Goal: Task Accomplishment & Management: Manage account settings

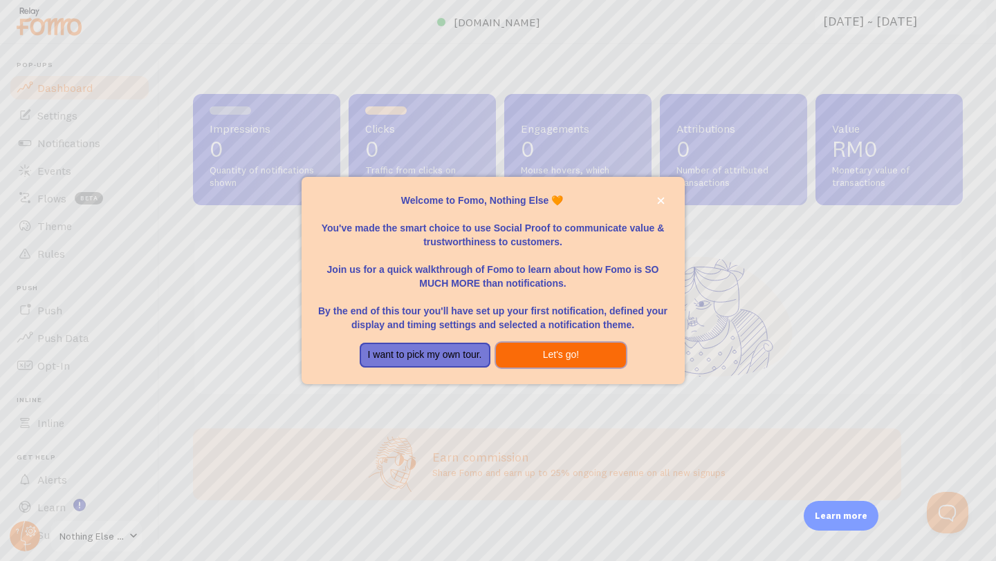
click at [505, 353] on button "Let's go!" at bounding box center [561, 355] width 131 height 25
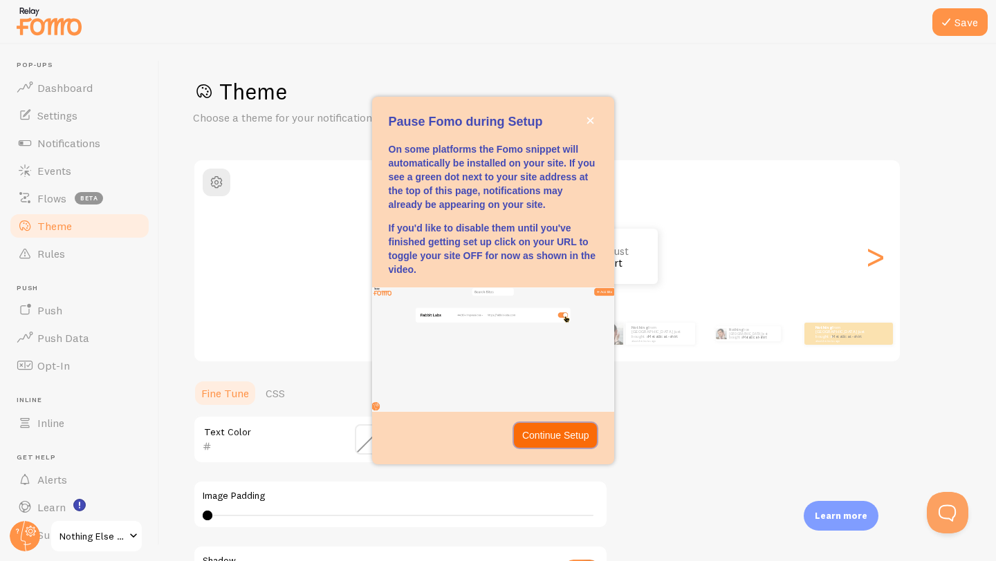
click at [546, 439] on p "Continue Setup" at bounding box center [555, 436] width 67 height 14
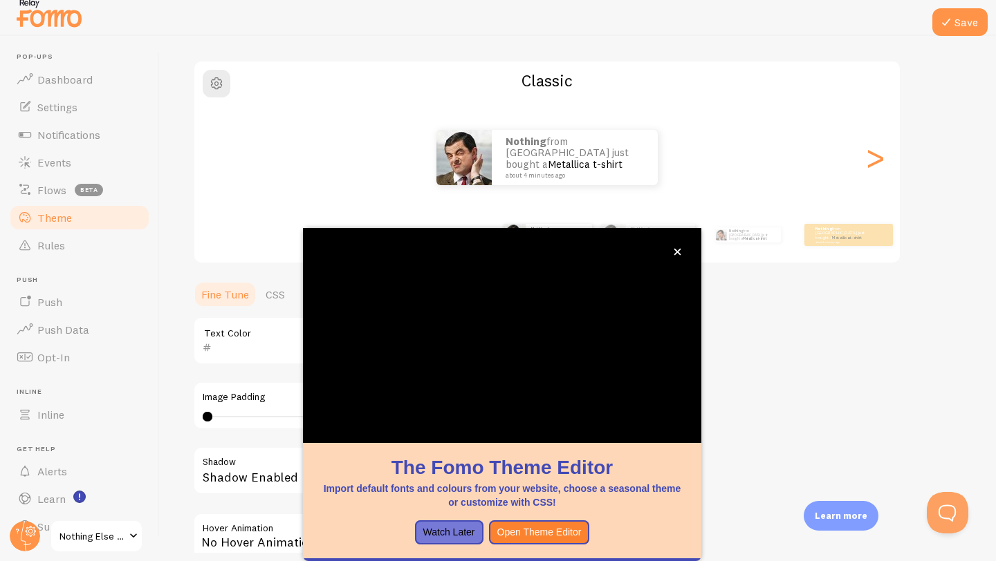
scroll to position [13, 0]
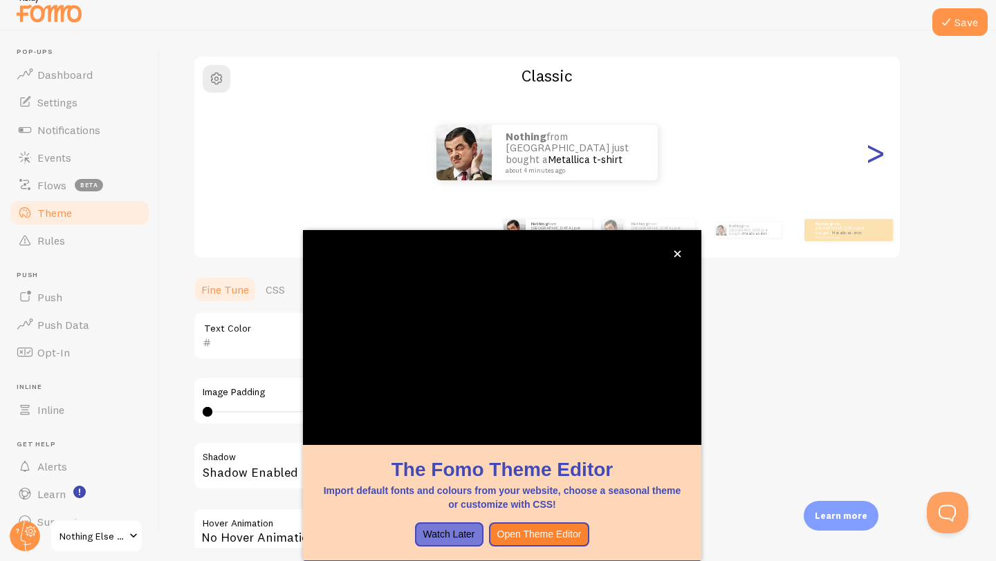
click at [869, 157] on div ">" at bounding box center [874, 153] width 17 height 100
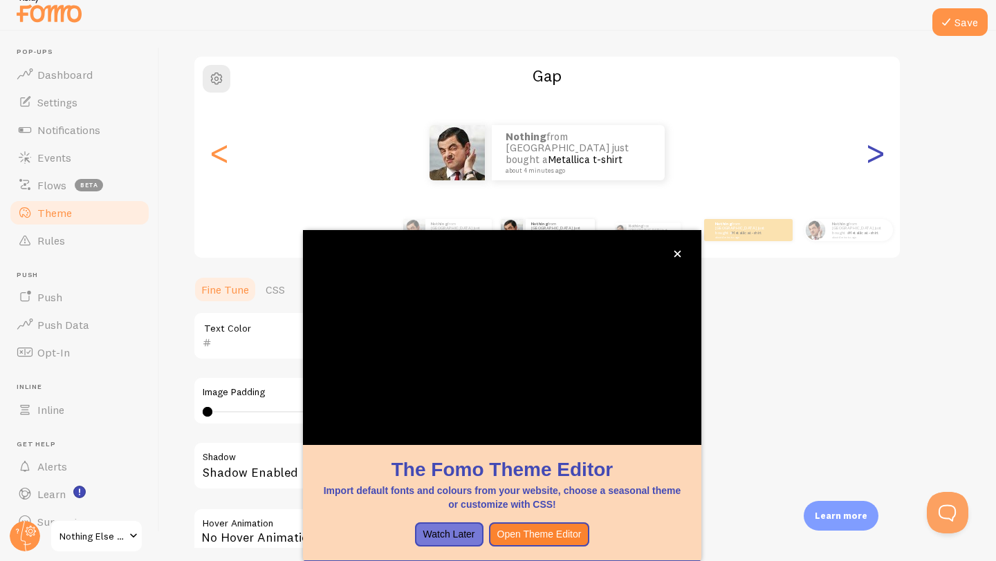
click at [869, 158] on div ">" at bounding box center [874, 153] width 17 height 100
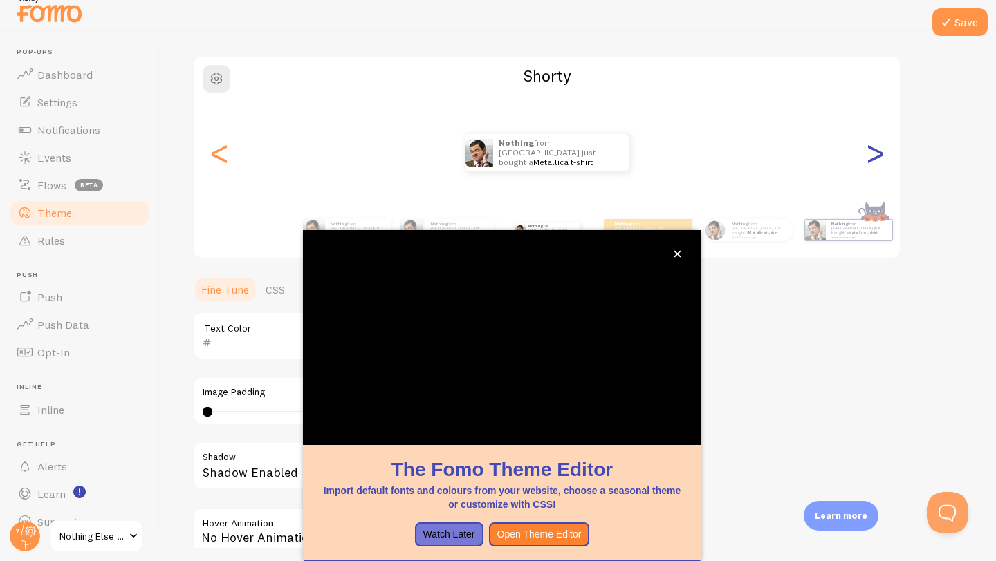
click at [870, 158] on div ">" at bounding box center [874, 153] width 17 height 100
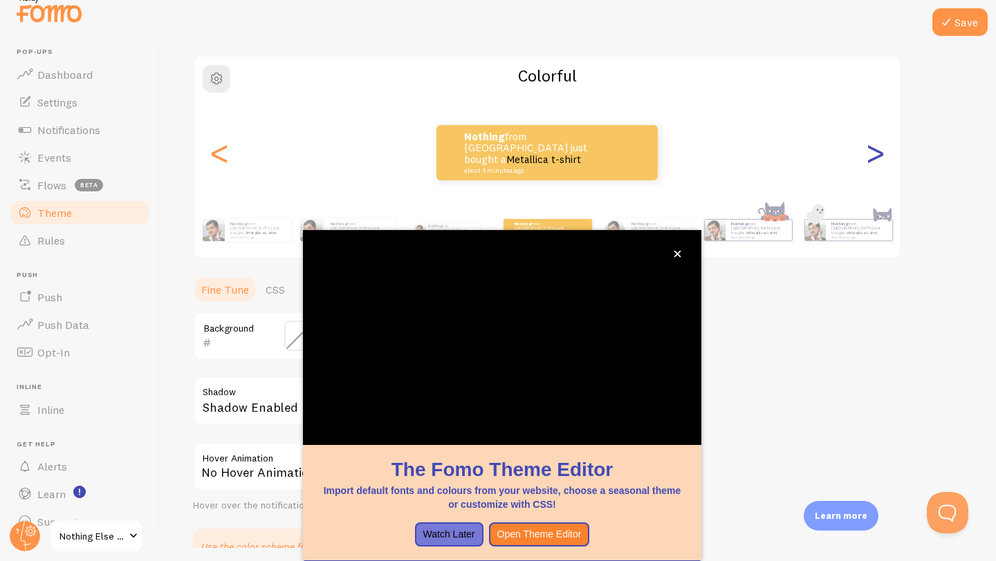
click at [870, 158] on div ">" at bounding box center [874, 153] width 17 height 100
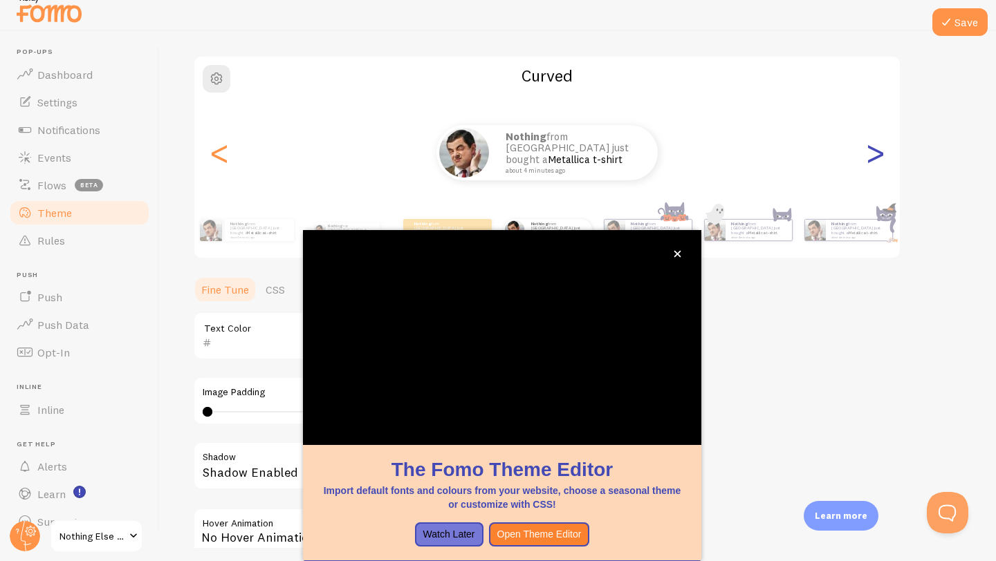
click at [870, 158] on div ">" at bounding box center [874, 153] width 17 height 100
type input "0"
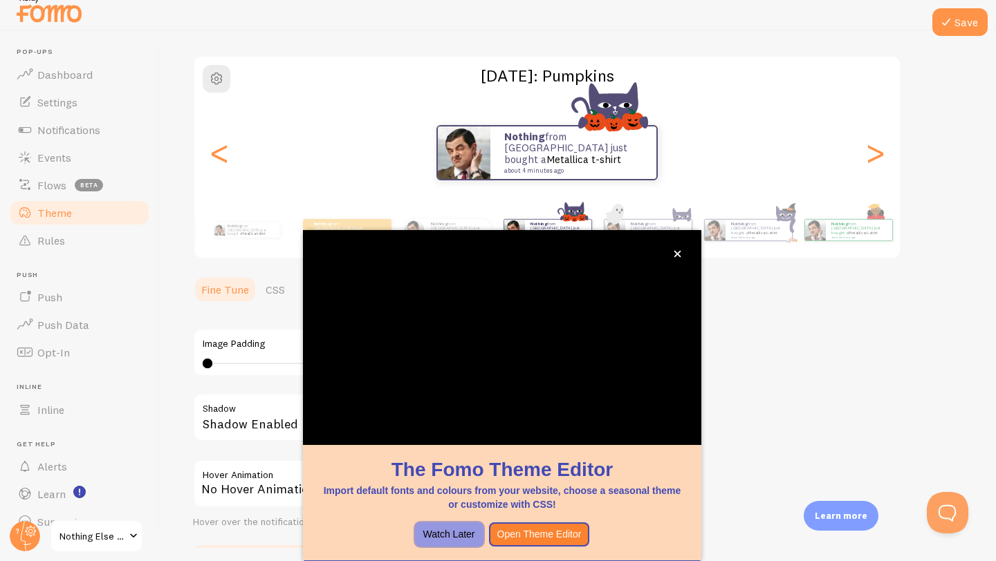
click at [467, 536] on button "Watch Later" at bounding box center [449, 535] width 68 height 25
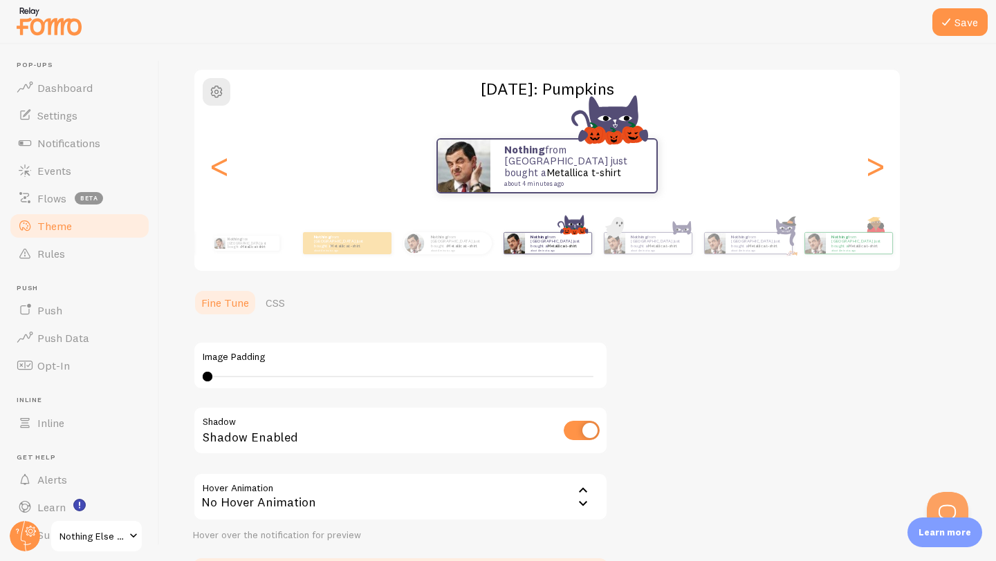
scroll to position [0, 0]
click at [666, 252] on div "Nothing from [GEOGRAPHIC_DATA] just bought a Metallica t-shirt about 4 minutes …" at bounding box center [658, 243] width 66 height 21
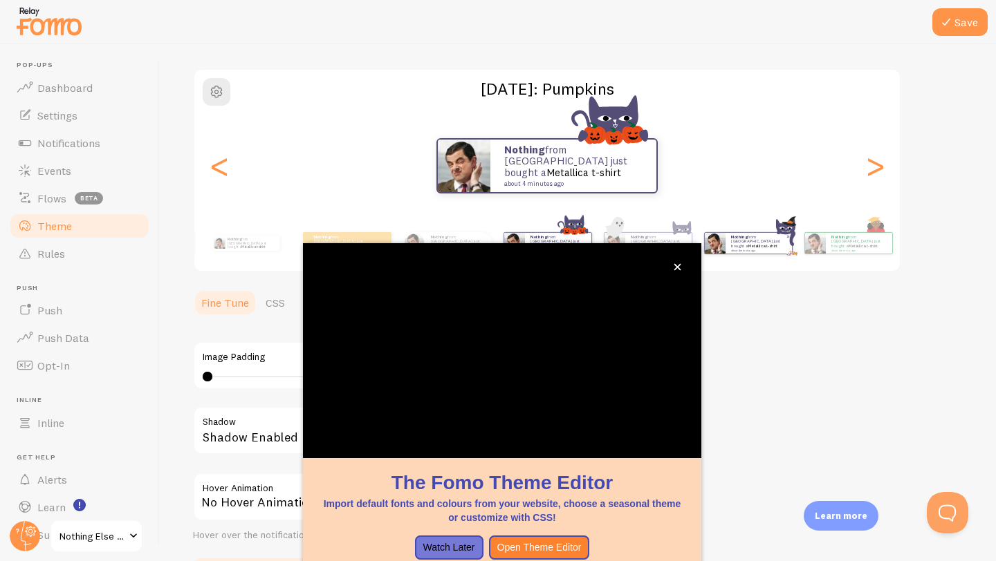
click at [765, 241] on p "Nothing from [GEOGRAPHIC_DATA] just bought a Metallica t-shirt about 4 minutes …" at bounding box center [758, 242] width 55 height 17
click at [839, 249] on small "about 4 minutes ago" at bounding box center [858, 250] width 54 height 3
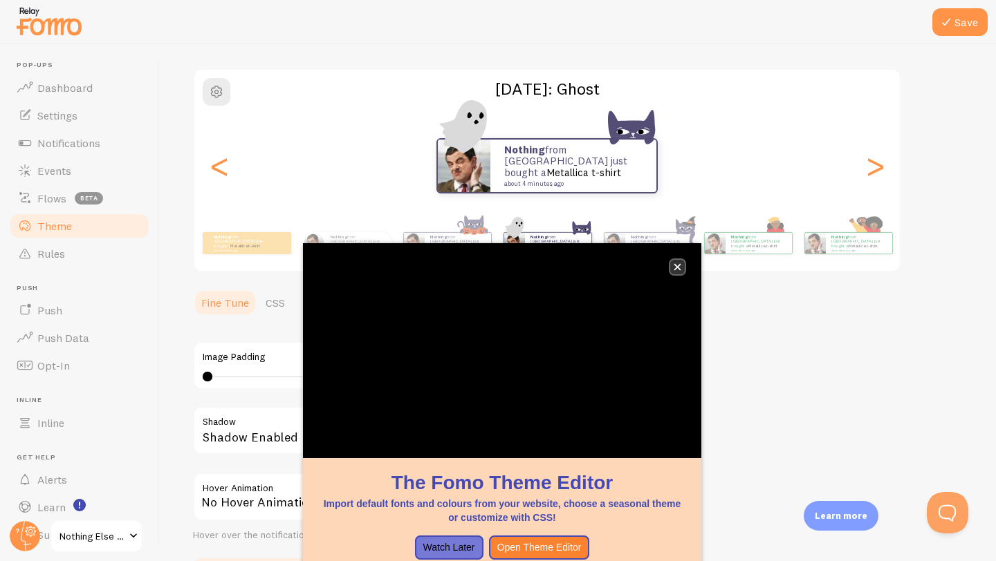
click at [682, 269] on button "close," at bounding box center [677, 267] width 15 height 15
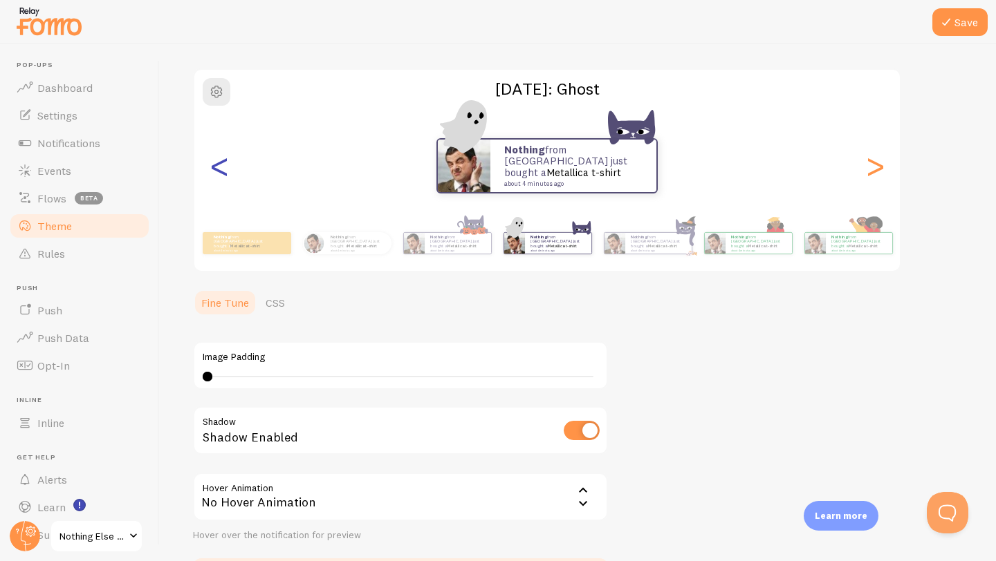
click at [216, 182] on div "<" at bounding box center [219, 166] width 17 height 100
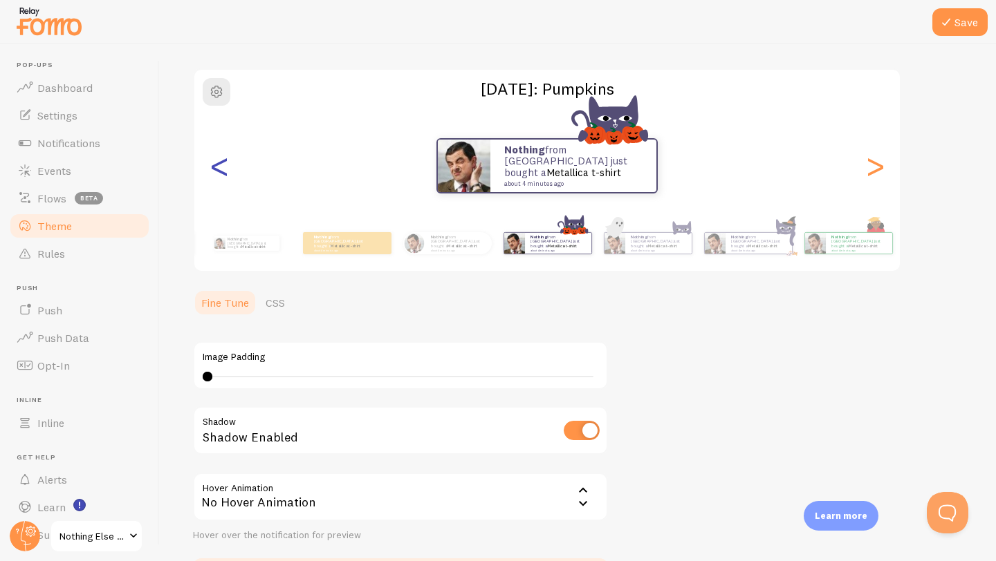
click at [216, 182] on div "<" at bounding box center [219, 166] width 17 height 100
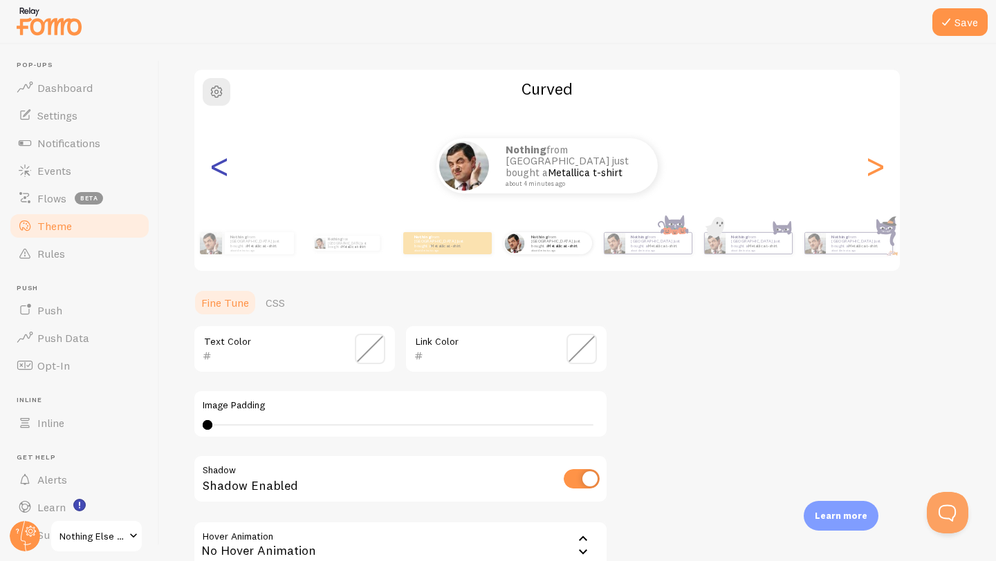
click at [216, 182] on div "<" at bounding box center [219, 166] width 17 height 100
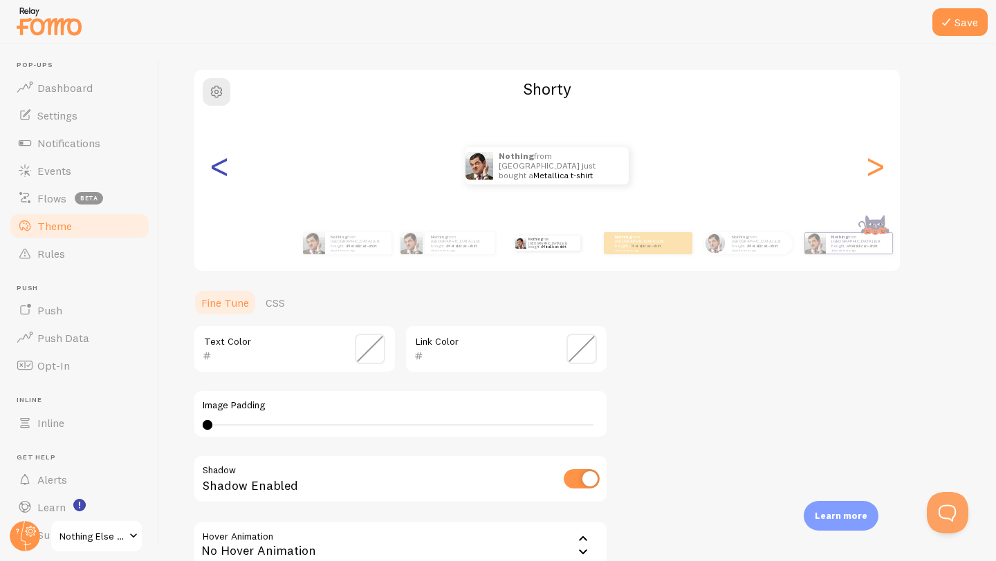
click at [216, 182] on div "<" at bounding box center [219, 166] width 17 height 100
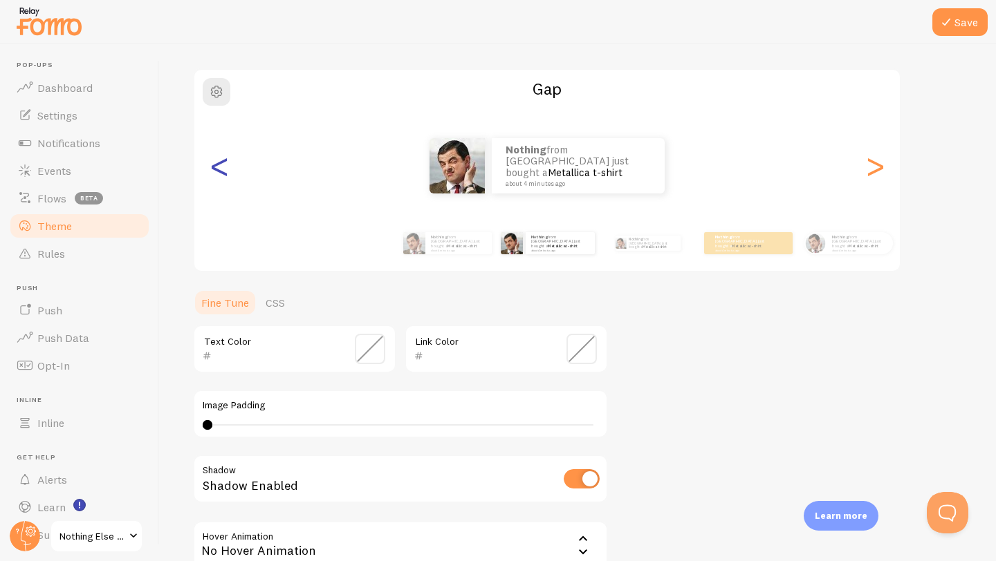
click at [216, 182] on div "<" at bounding box center [219, 166] width 17 height 100
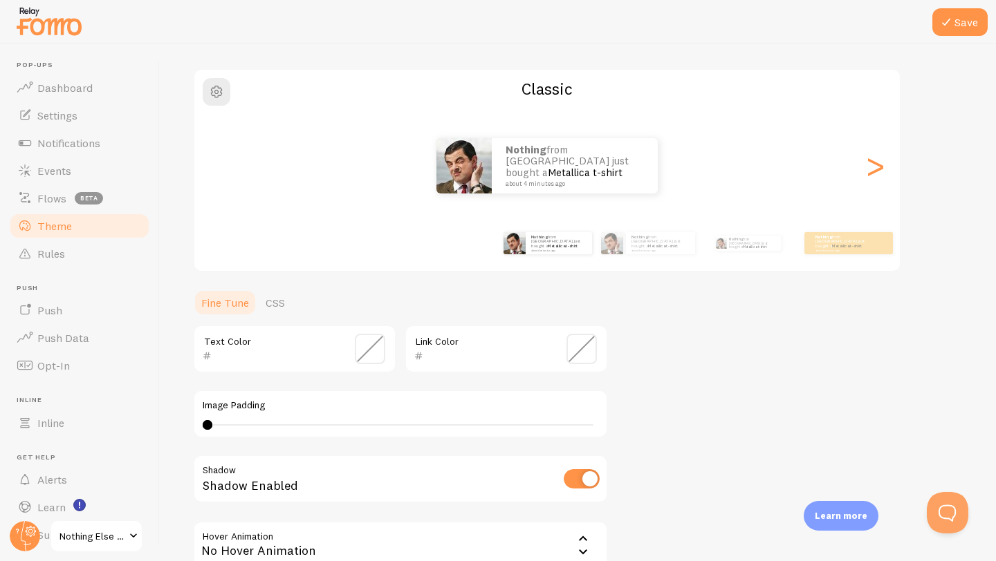
click at [216, 182] on div "<" at bounding box center [219, 166] width 17 height 100
click at [216, 182] on div "Nothing from [GEOGRAPHIC_DATA] just bought a Metallica t-shirt about 4 minutes …" at bounding box center [546, 165] width 705 height 55
click at [644, 243] on p "Nothing from [GEOGRAPHIC_DATA] just bought a Metallica t-shirt about 4 minutes …" at bounding box center [660, 242] width 58 height 17
click at [732, 245] on p "Nothing from [GEOGRAPHIC_DATA] just bought a Metallica t-shirt about 4 minutes …" at bounding box center [752, 243] width 46 height 15
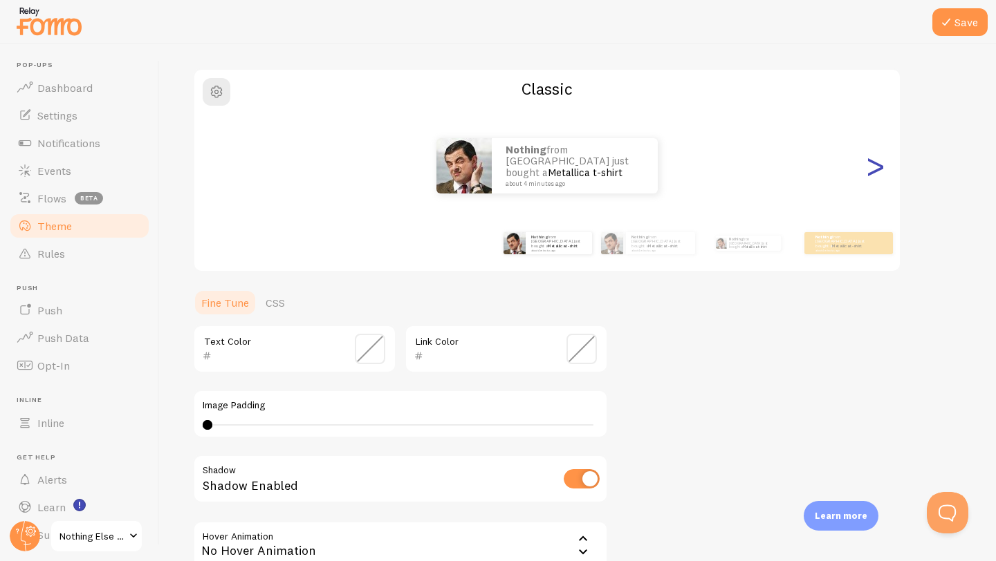
click at [873, 166] on div ">" at bounding box center [874, 166] width 17 height 100
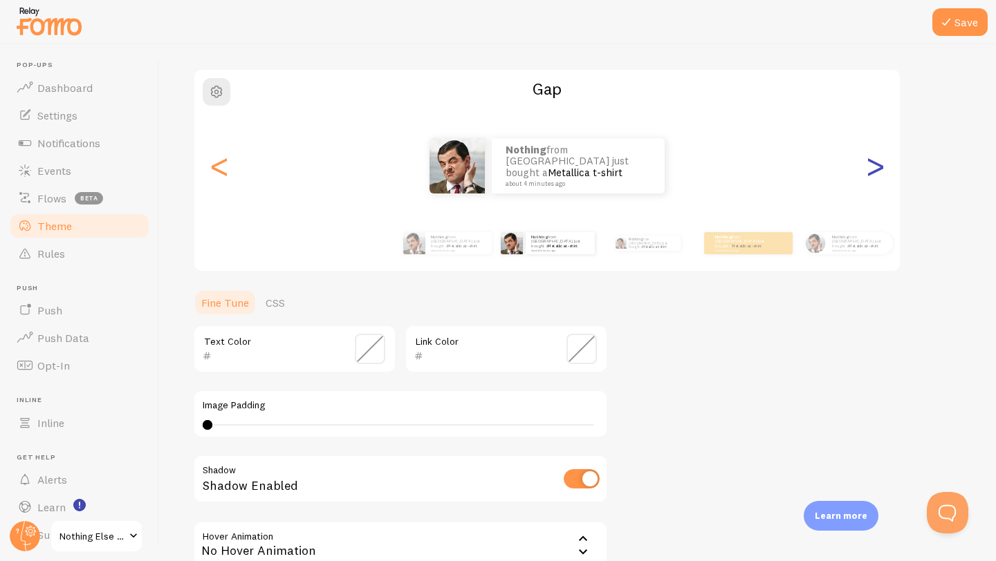
click at [874, 166] on div ">" at bounding box center [874, 166] width 17 height 100
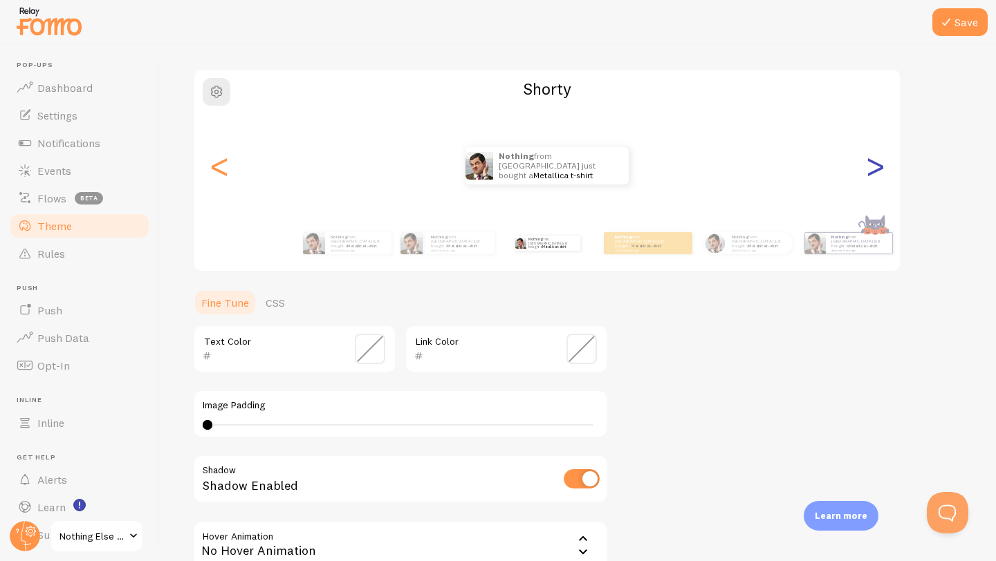
click at [874, 167] on div ">" at bounding box center [874, 166] width 17 height 100
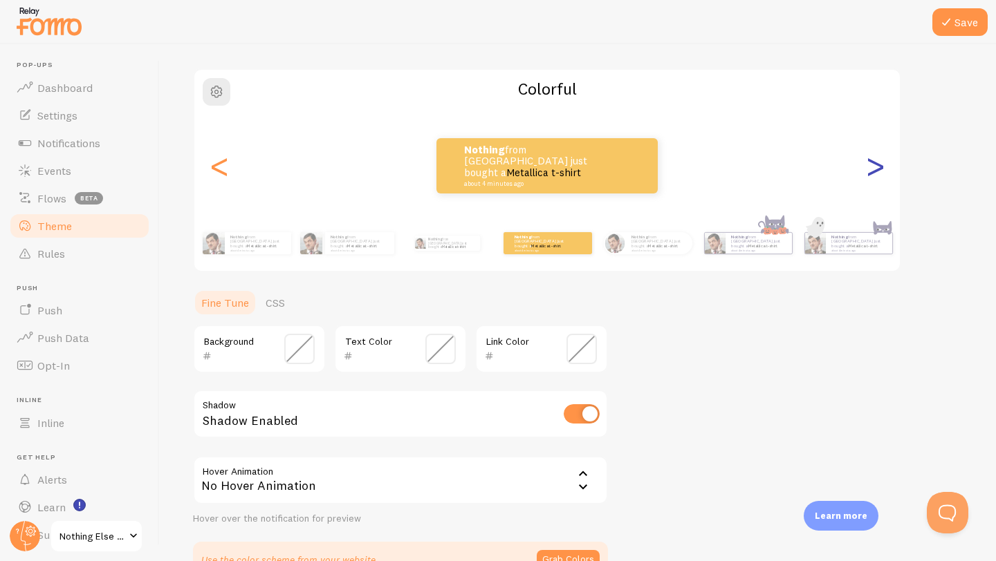
click at [877, 176] on div ">" at bounding box center [874, 166] width 17 height 100
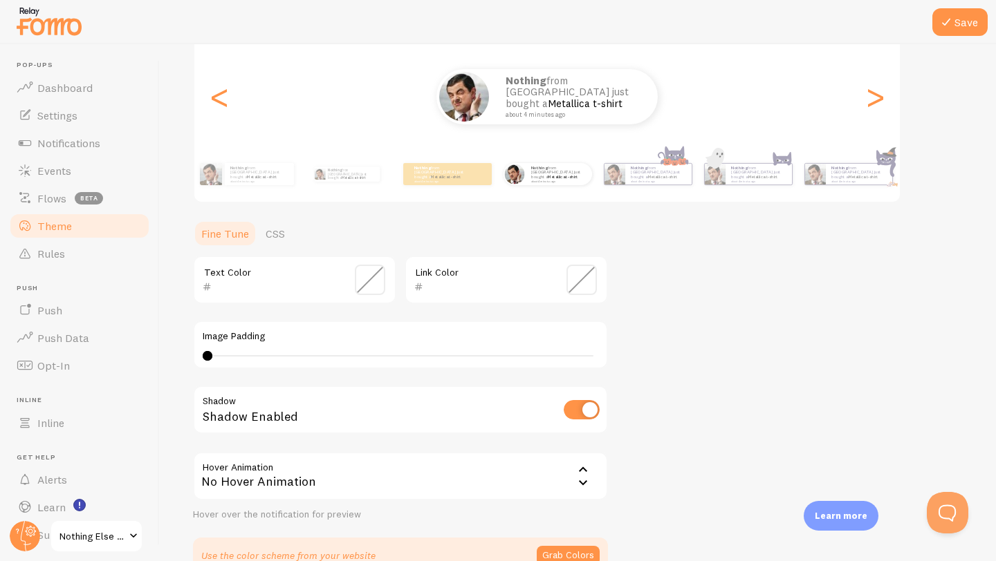
scroll to position [239, 0]
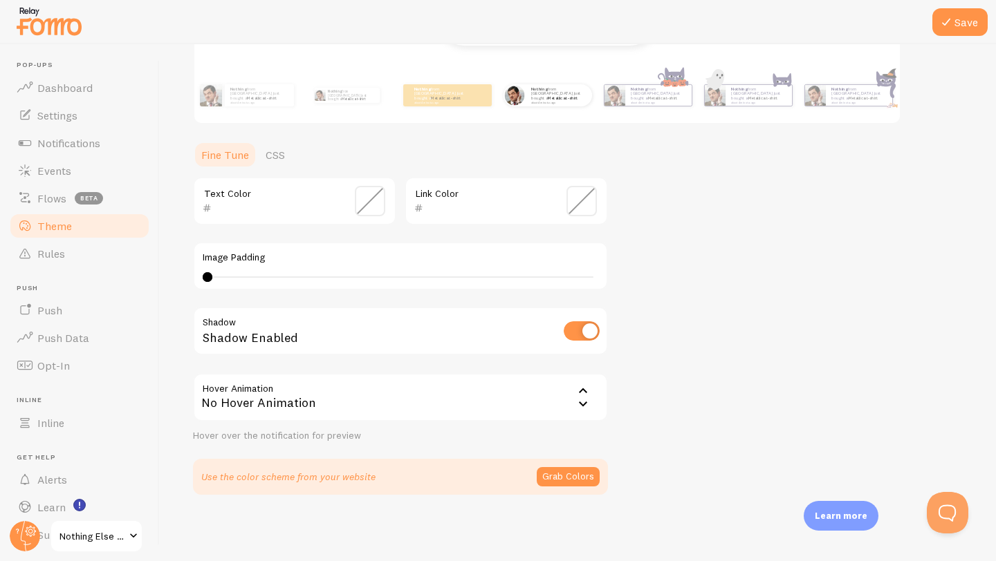
click at [371, 188] on span at bounding box center [370, 201] width 30 height 30
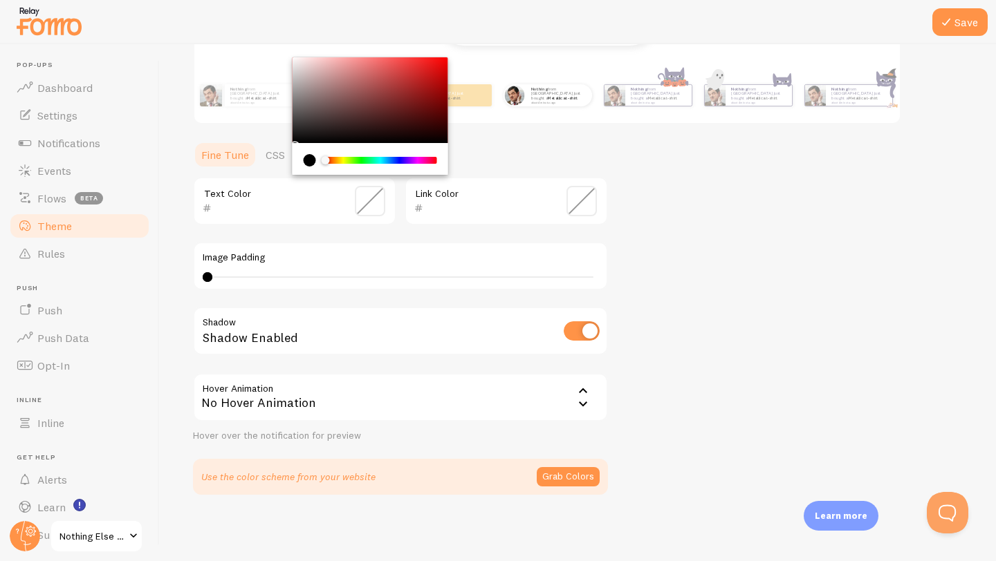
click at [371, 189] on span at bounding box center [370, 201] width 30 height 30
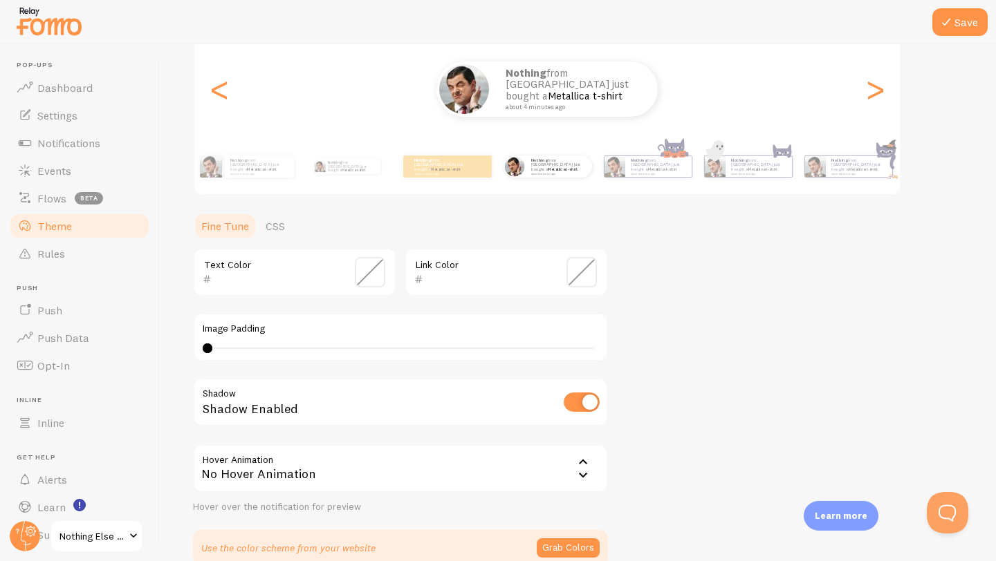
scroll to position [223, 0]
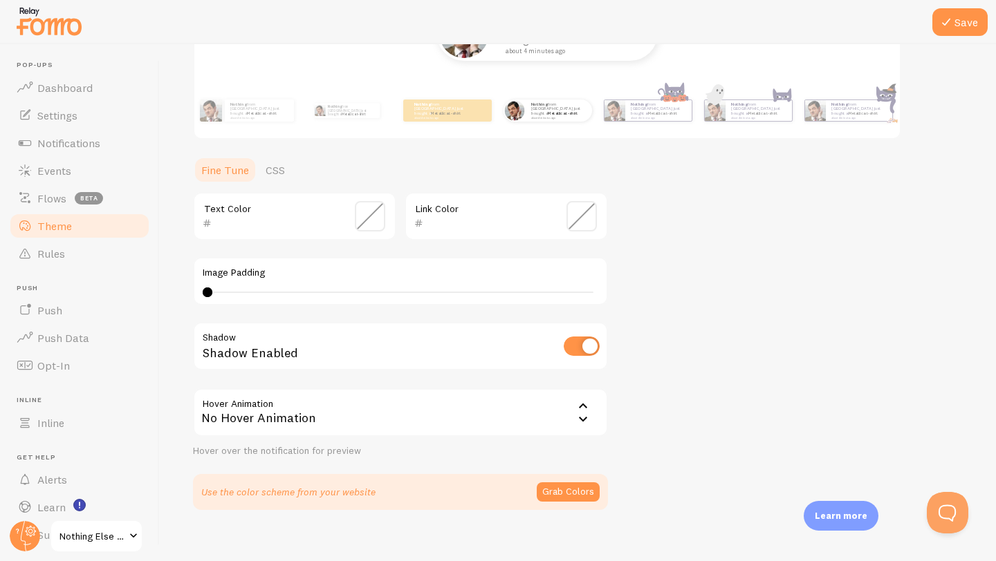
click at [297, 292] on div "4 4 - undefined" at bounding box center [400, 292] width 386 height 1
click at [268, 292] on div "12" at bounding box center [400, 292] width 386 height 1
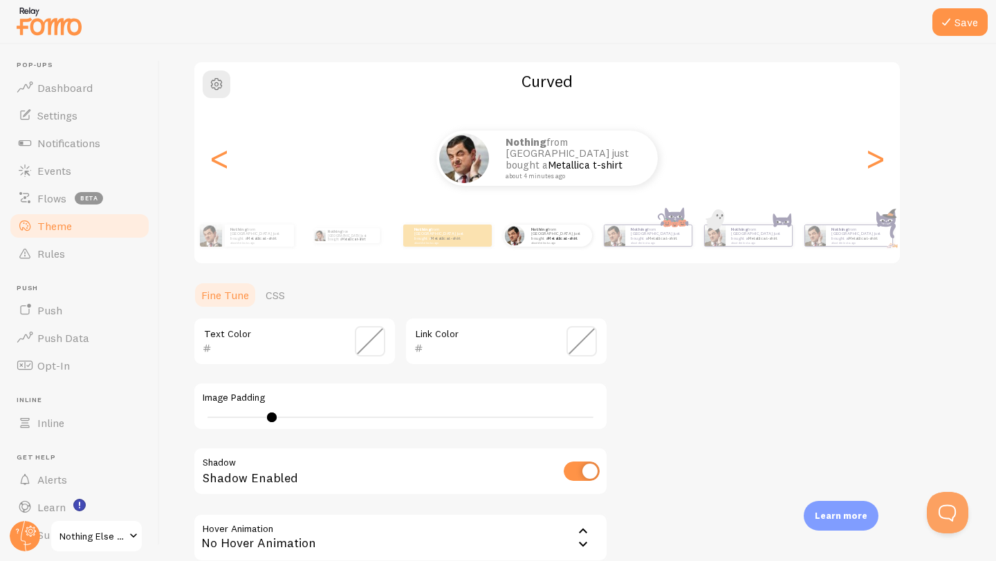
scroll to position [127, 0]
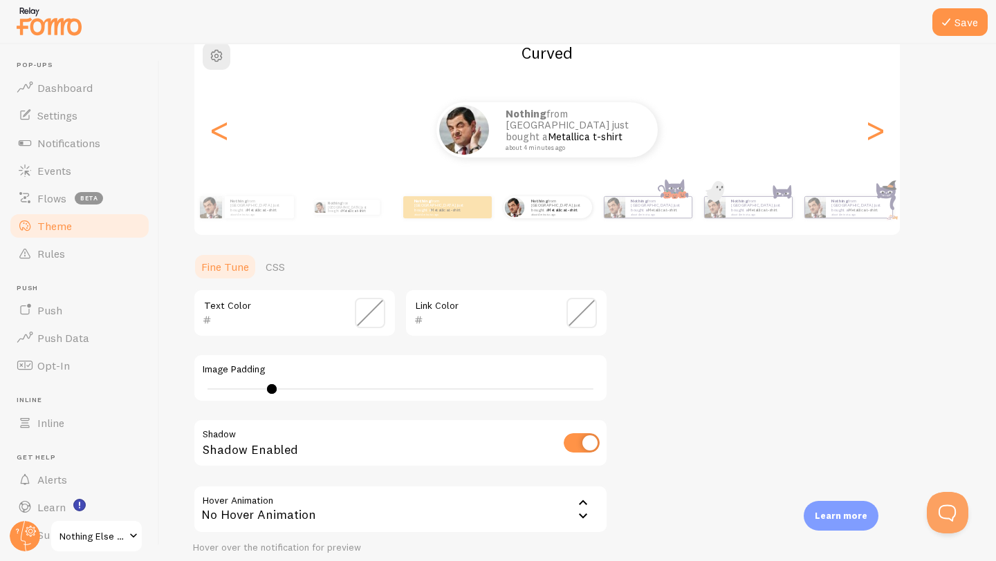
type input "4"
drag, startPoint x: 273, startPoint y: 393, endPoint x: 169, endPoint y: 391, distance: 103.7
click at [170, 391] on div "Save Theme Choose a theme for your notifications Curved Nothing from [GEOGRAPHI…" at bounding box center [578, 302] width 836 height 517
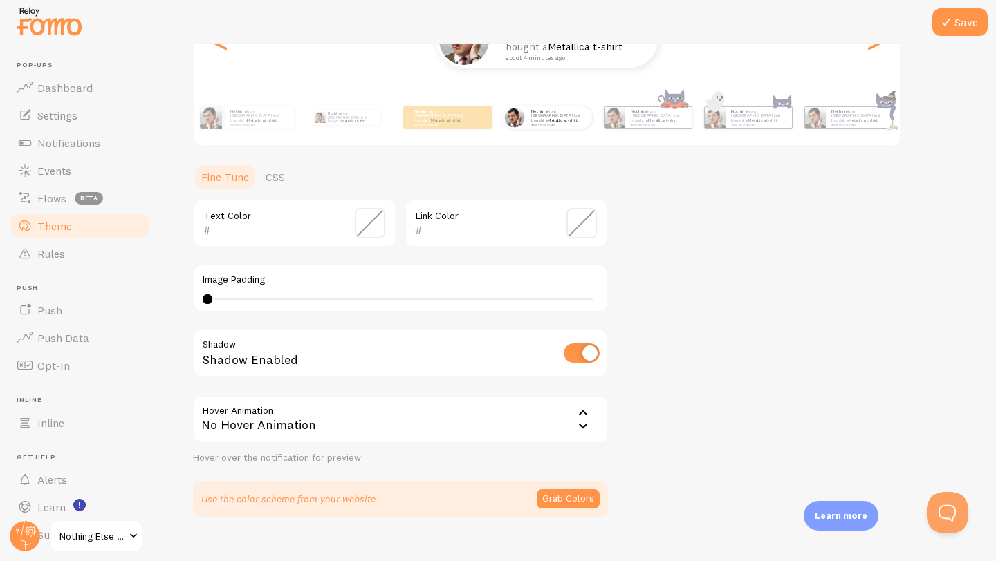
scroll to position [239, 0]
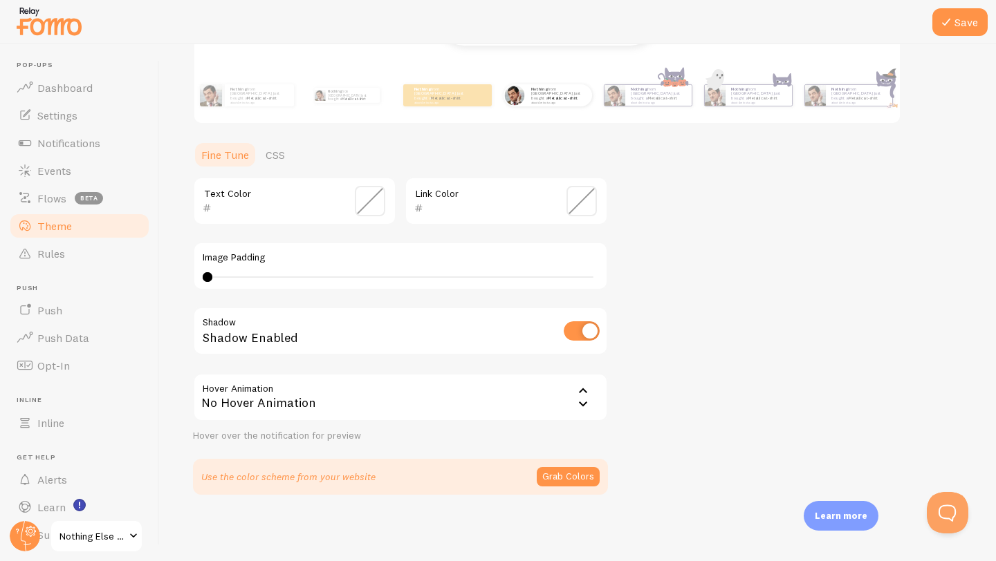
click at [416, 388] on div "No Hover Animation" at bounding box center [400, 397] width 415 height 48
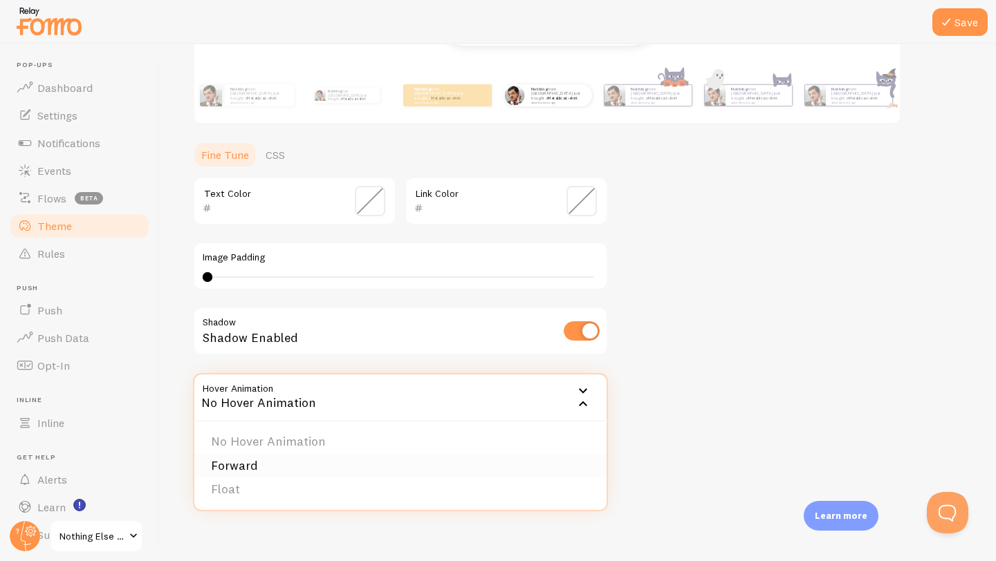
click at [397, 458] on li "Forward" at bounding box center [400, 466] width 412 height 24
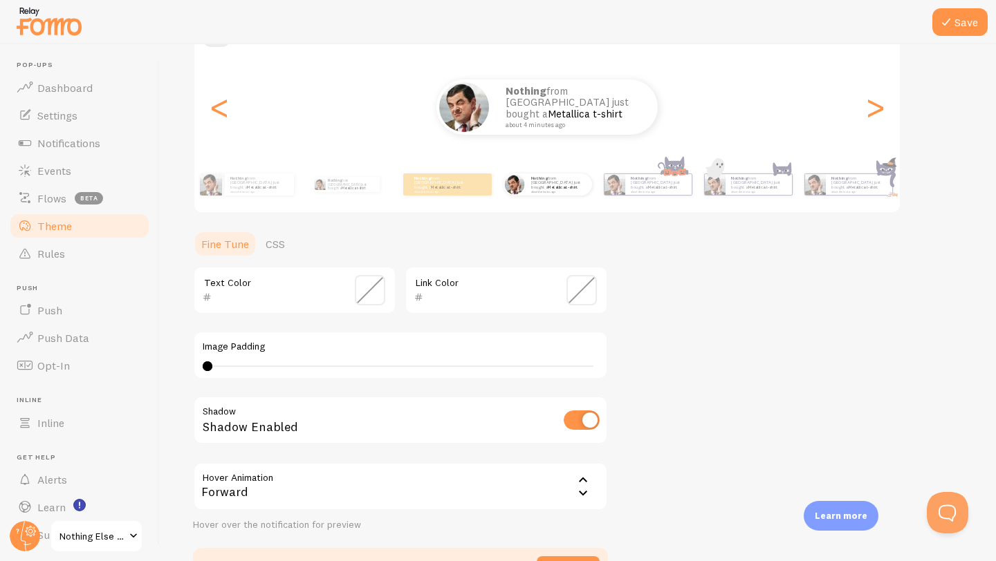
scroll to position [233, 0]
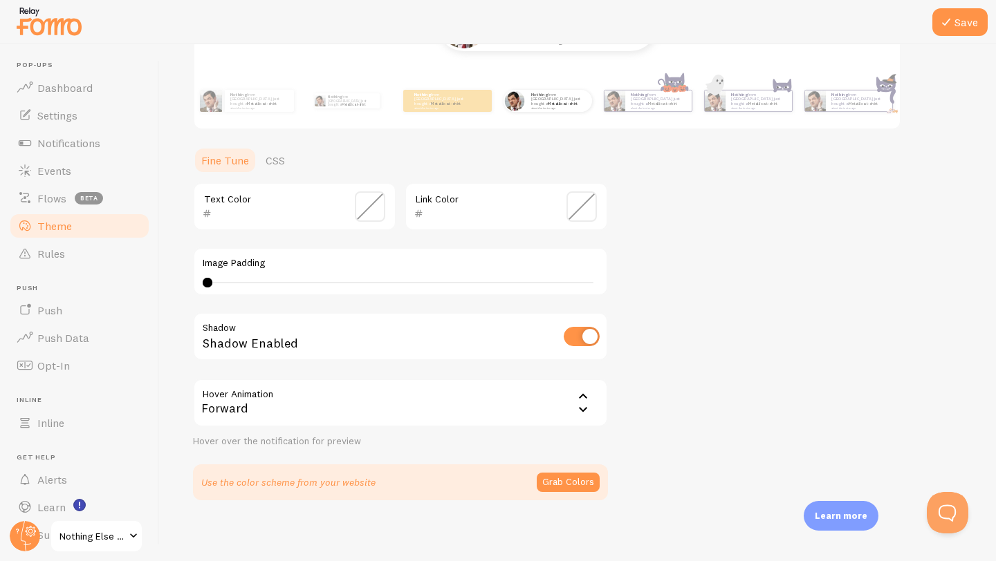
click at [501, 407] on div "Forward" at bounding box center [400, 403] width 415 height 48
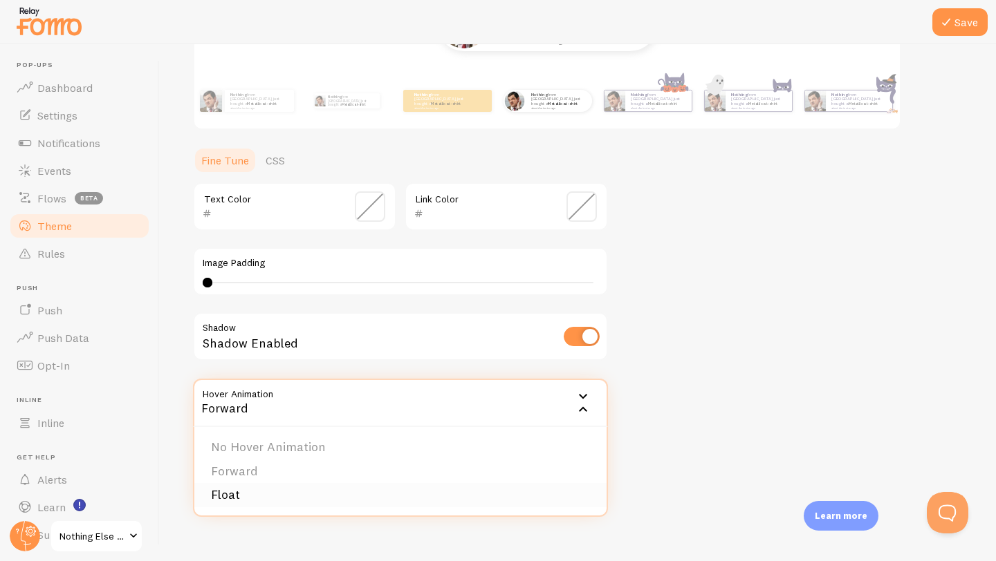
click at [465, 497] on li "Float" at bounding box center [400, 495] width 412 height 24
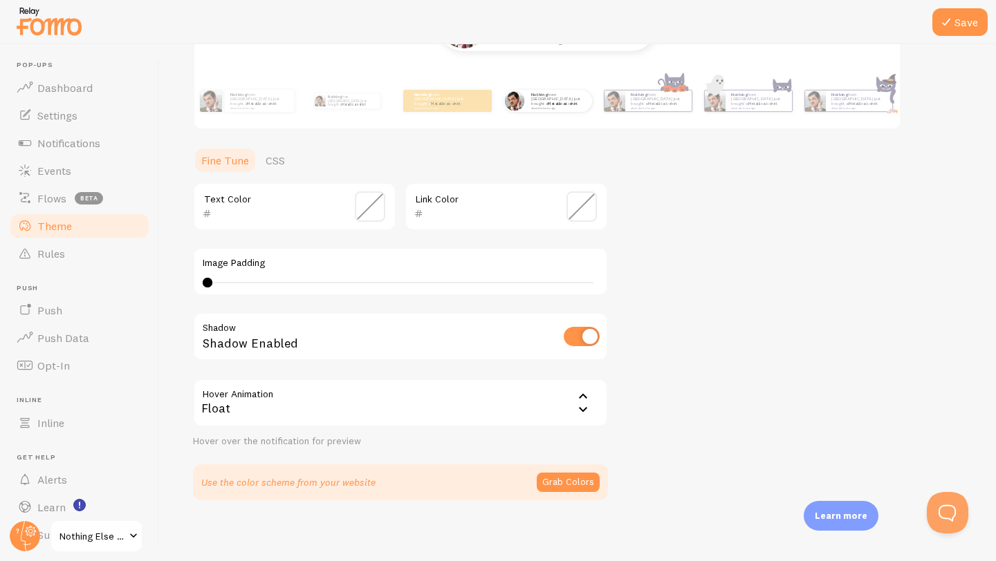
click at [468, 398] on div "Float" at bounding box center [400, 403] width 415 height 48
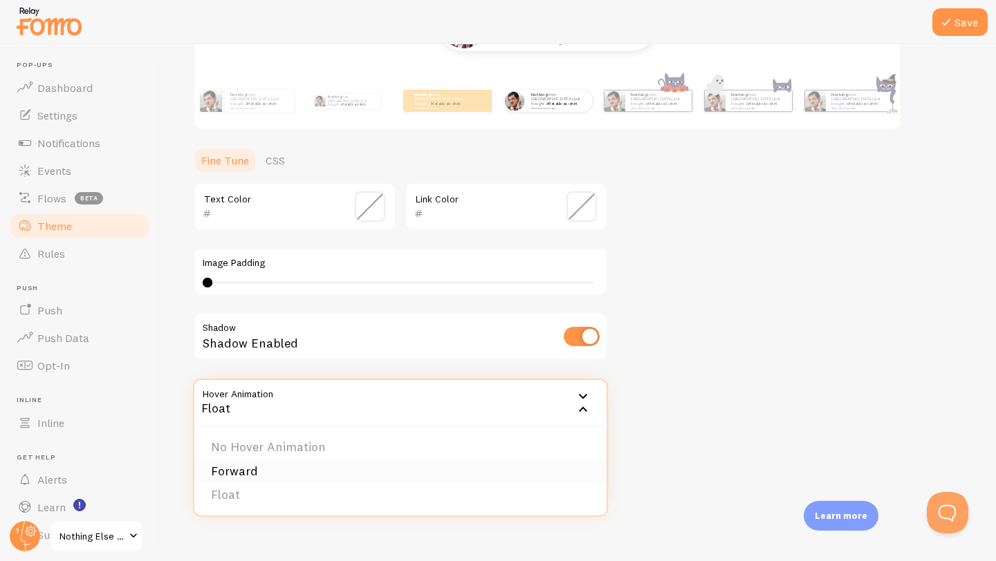
click at [442, 465] on li "Forward" at bounding box center [400, 472] width 412 height 24
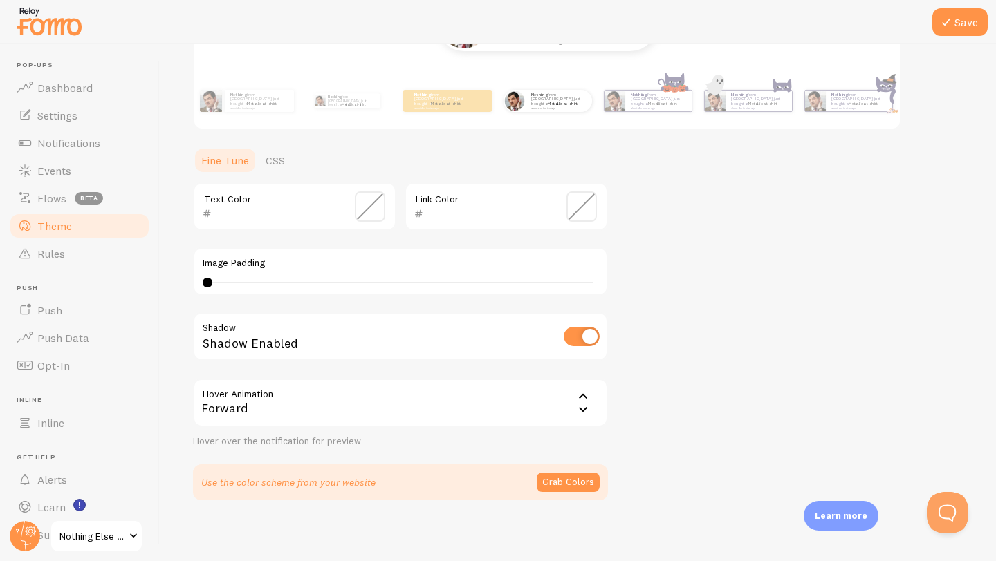
scroll to position [239, 0]
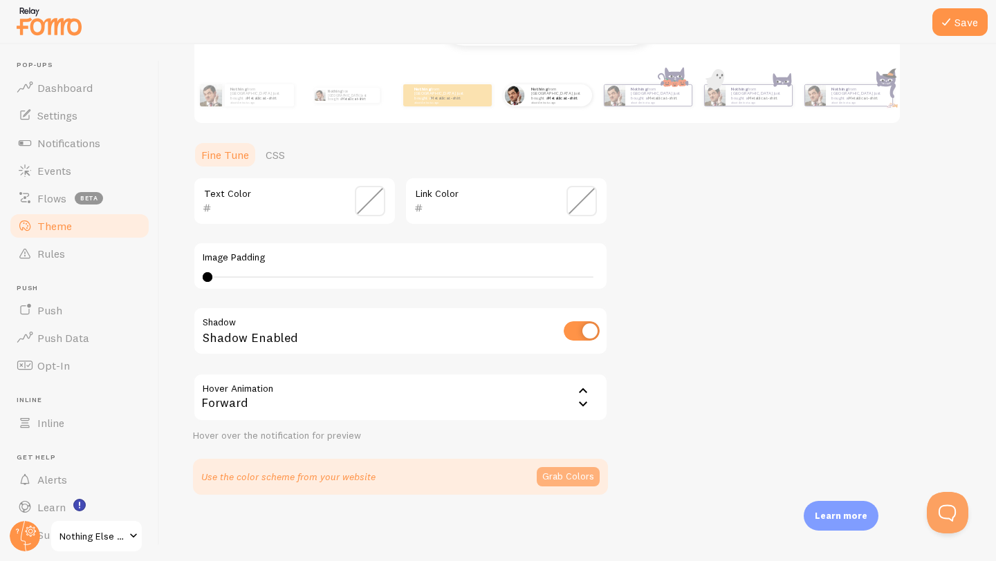
click at [563, 480] on button "Grab Colors" at bounding box center [568, 476] width 63 height 19
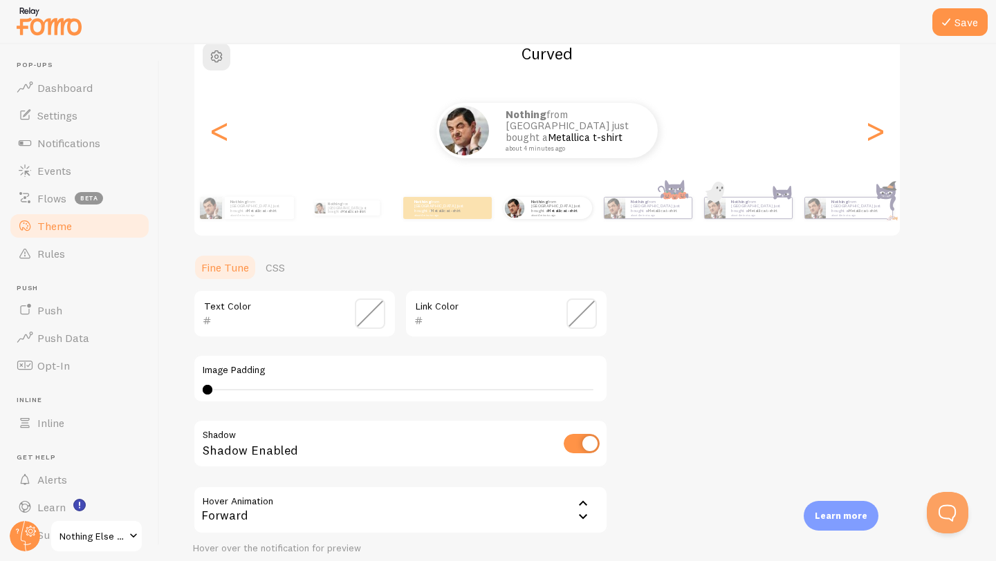
scroll to position [0, 0]
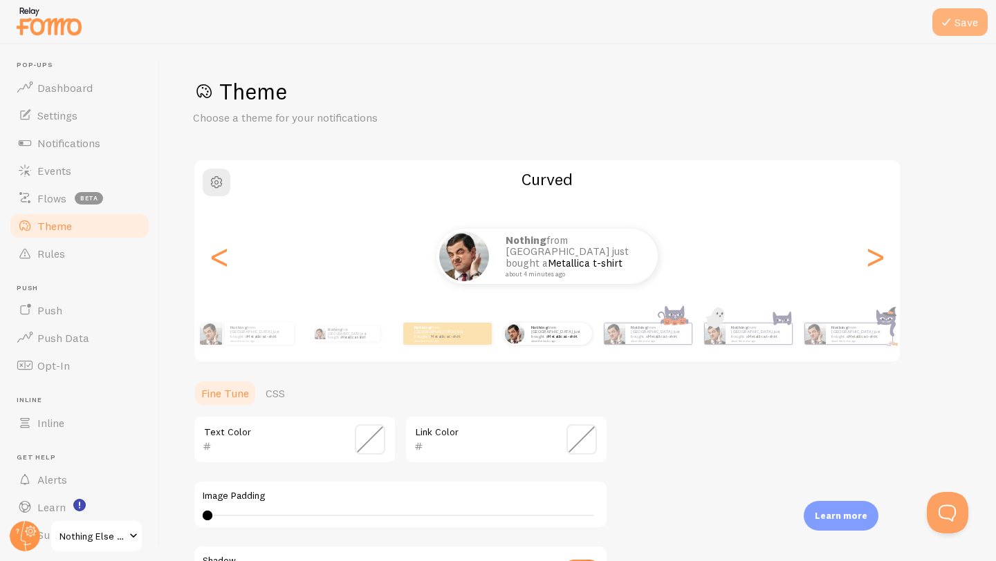
click at [969, 19] on button "Save" at bounding box center [959, 22] width 55 height 28
click at [74, 504] on rect "<p>Watch New Feature Tutorials!</p>" at bounding box center [80, 506] width 12 height 12
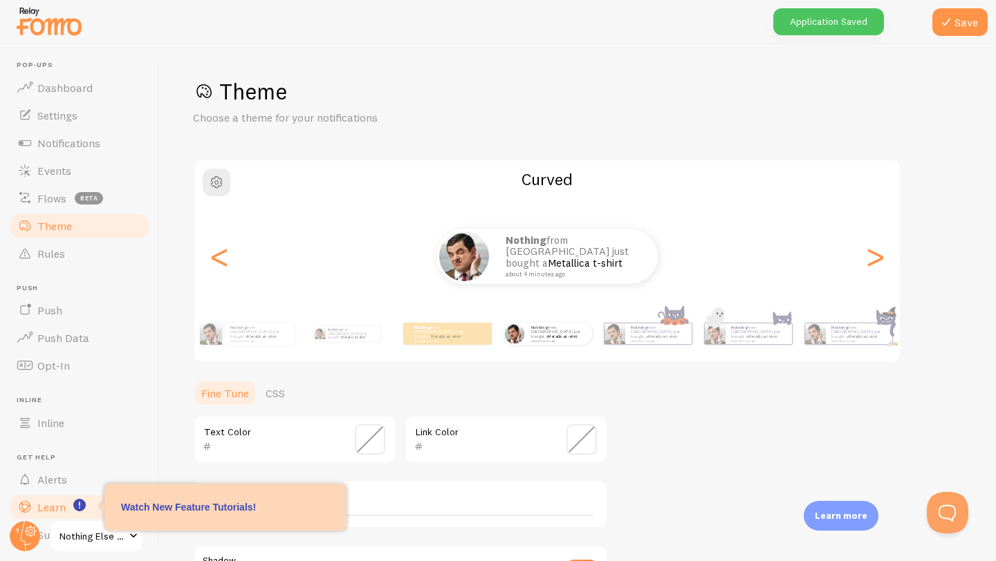
click at [65, 506] on span "Learn" at bounding box center [51, 508] width 28 height 14
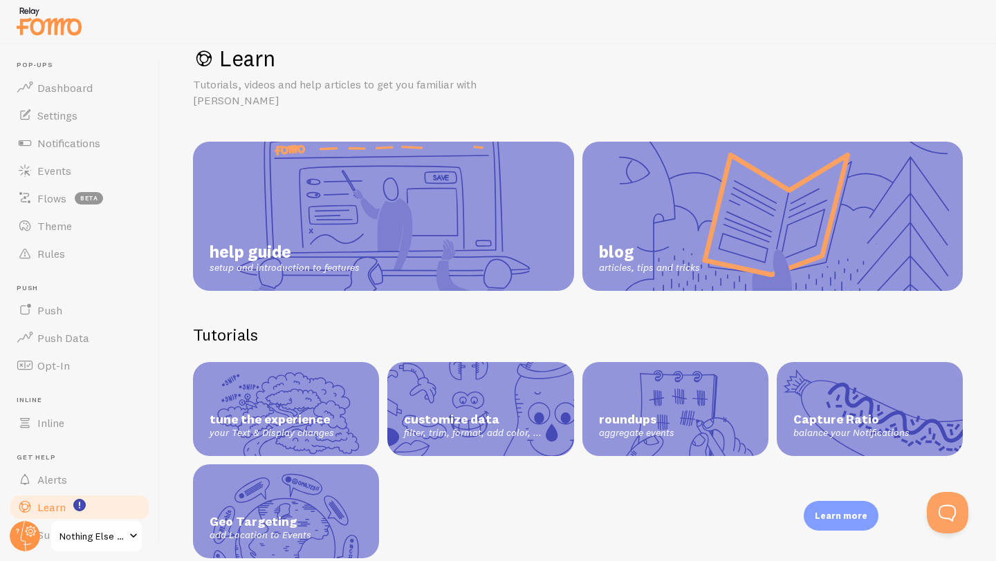
scroll to position [64, 0]
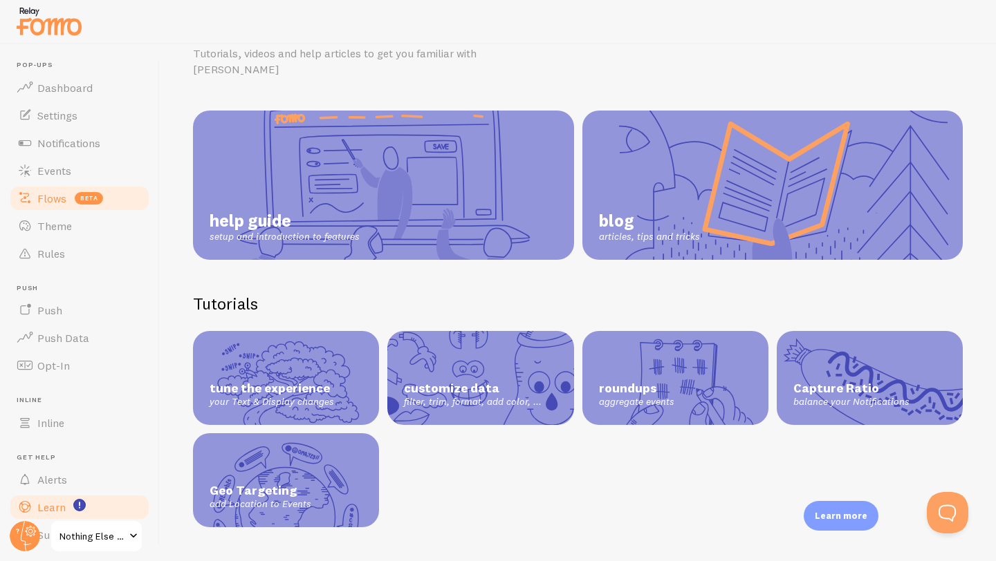
click at [109, 203] on link "Flows beta" at bounding box center [79, 199] width 142 height 28
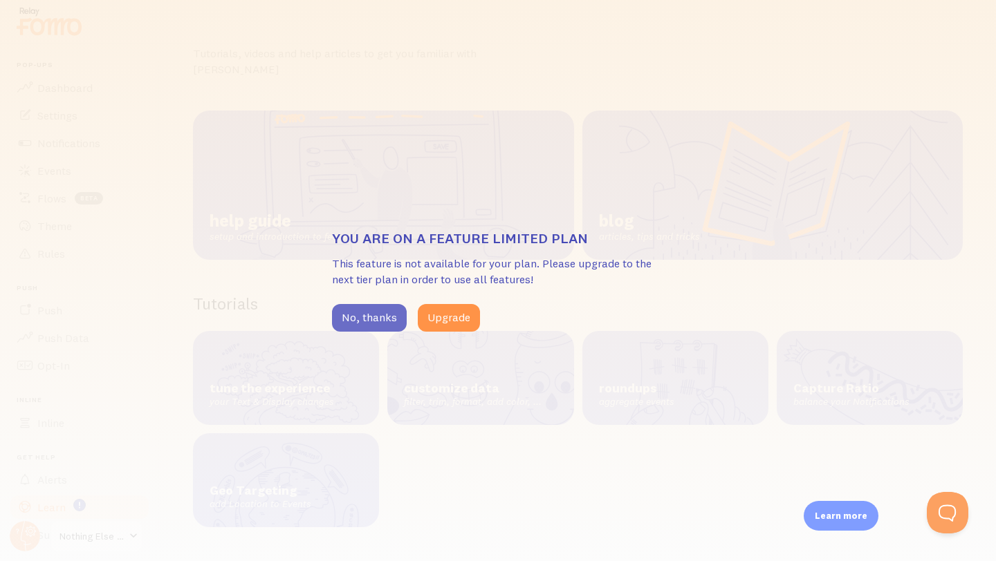
click at [364, 317] on button "No, thanks" at bounding box center [369, 318] width 75 height 28
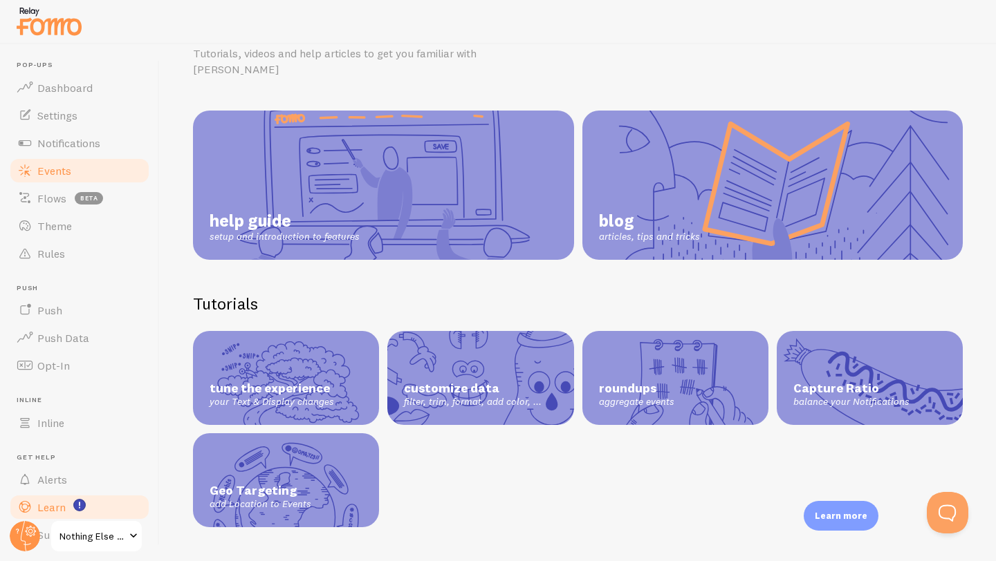
click at [83, 158] on link "Events" at bounding box center [79, 171] width 142 height 28
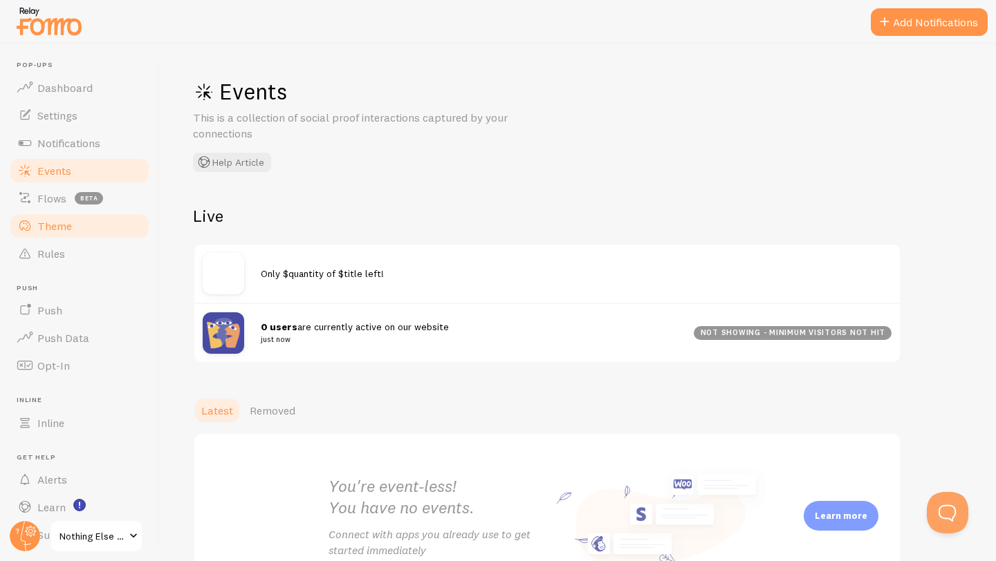
click at [94, 214] on link "Theme" at bounding box center [79, 226] width 142 height 28
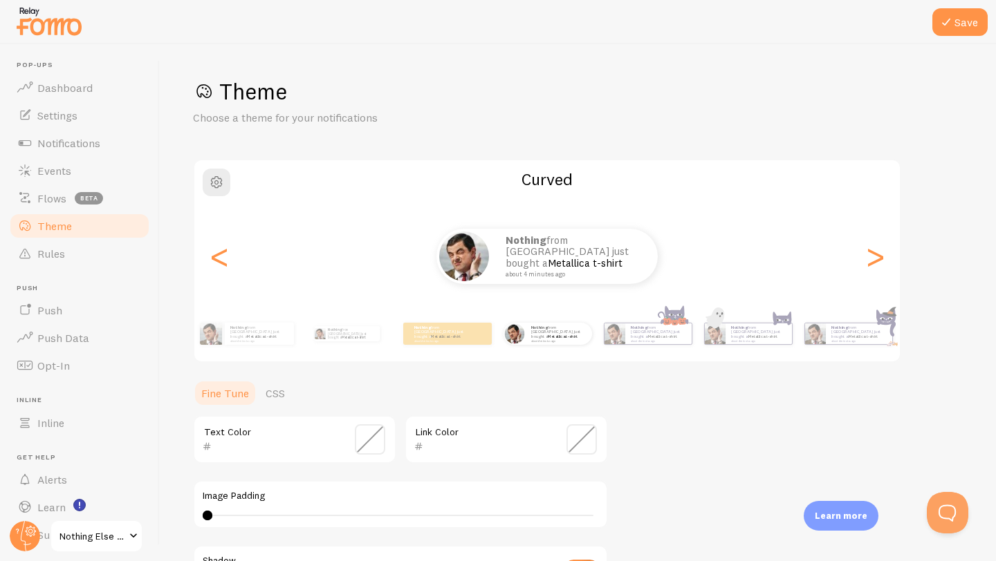
scroll to position [239, 0]
